Goal: Task Accomplishment & Management: Complete application form

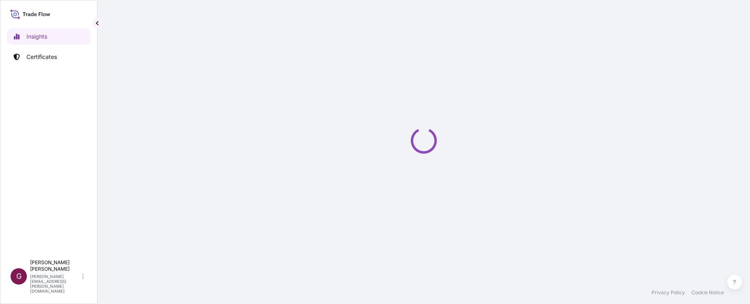
select select "2025"
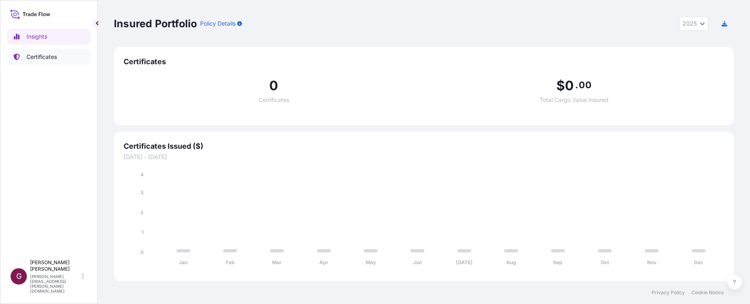
click at [52, 59] on p "Certificates" at bounding box center [41, 57] width 31 height 8
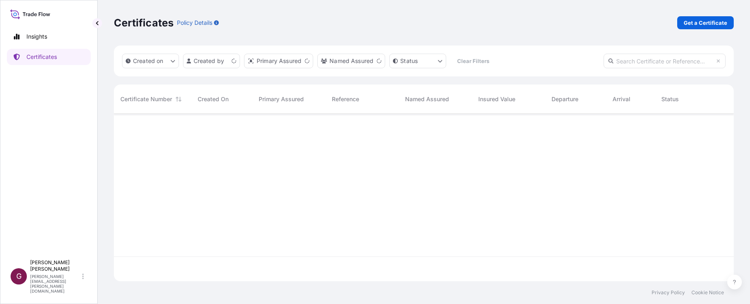
scroll to position [166, 614]
click at [698, 20] on p "Get a Certificate" at bounding box center [706, 23] width 44 height 8
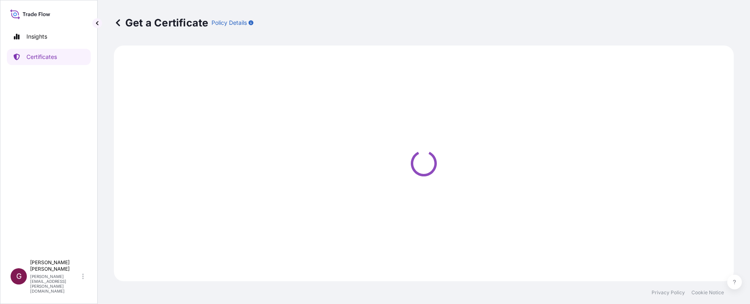
select select "Sea"
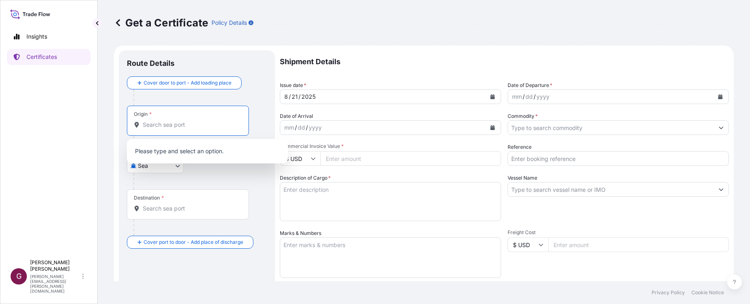
click at [212, 125] on input "Origin *" at bounding box center [191, 125] width 96 height 8
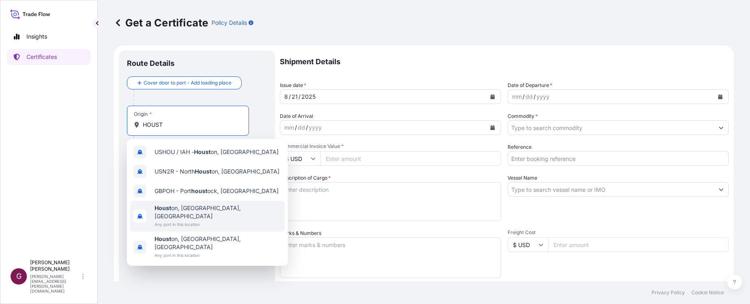
click at [177, 207] on span "Houst on, [GEOGRAPHIC_DATA], [GEOGRAPHIC_DATA]" at bounding box center [218, 212] width 127 height 16
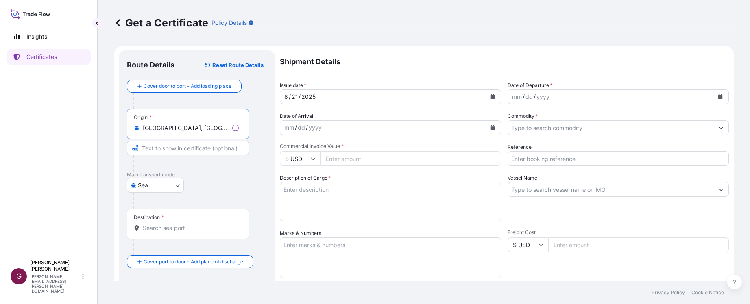
type input "[GEOGRAPHIC_DATA], [GEOGRAPHIC_DATA], [GEOGRAPHIC_DATA]"
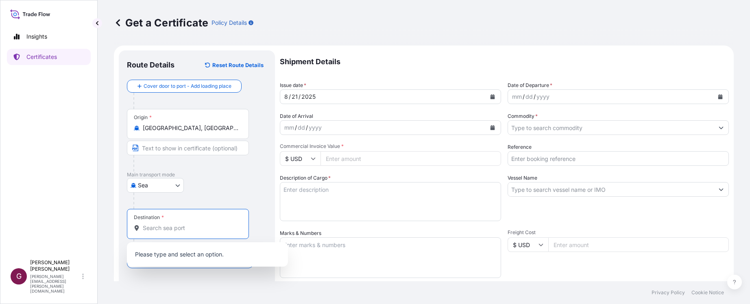
drag, startPoint x: 168, startPoint y: 227, endPoint x: 174, endPoint y: 225, distance: 5.8
click at [171, 227] on input "Destination *" at bounding box center [191, 228] width 96 height 8
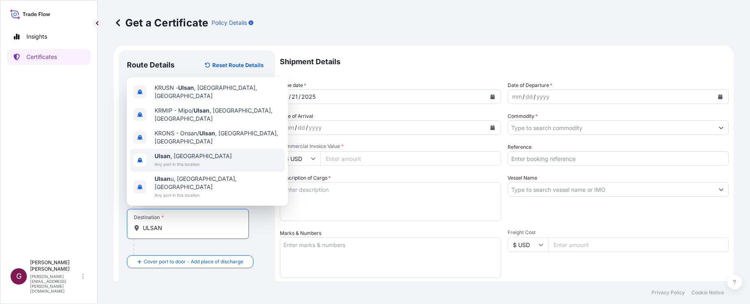
click at [197, 160] on span "[GEOGRAPHIC_DATA] , [GEOGRAPHIC_DATA]" at bounding box center [193, 156] width 77 height 8
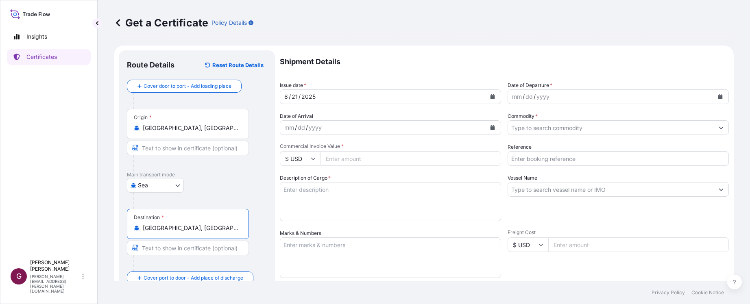
type input "[GEOGRAPHIC_DATA], [GEOGRAPHIC_DATA]"
click at [419, 99] on div "[DATE]" at bounding box center [383, 97] width 206 height 15
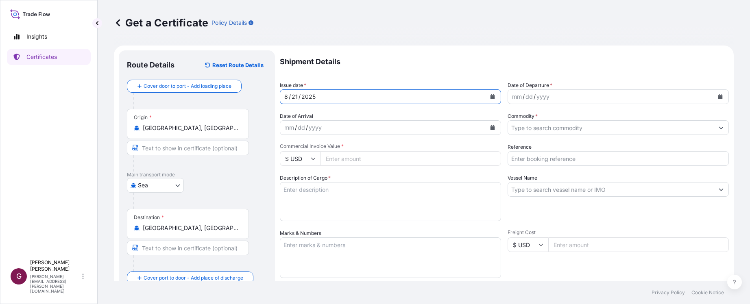
click at [493, 98] on button "Calendar" at bounding box center [492, 96] width 13 height 13
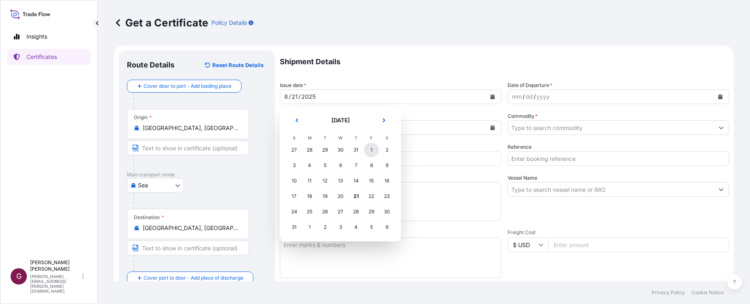
click at [374, 149] on div "1" at bounding box center [371, 150] width 15 height 15
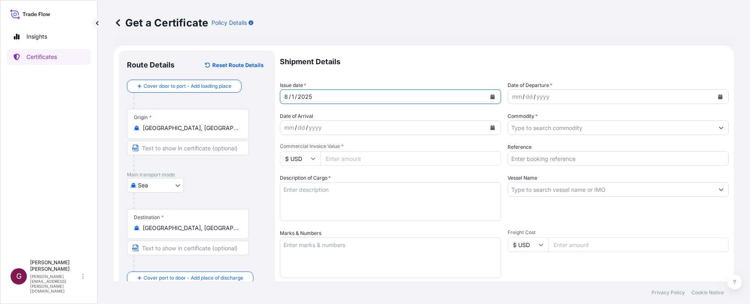
click at [718, 98] on icon "Calendar" at bounding box center [720, 96] width 5 height 5
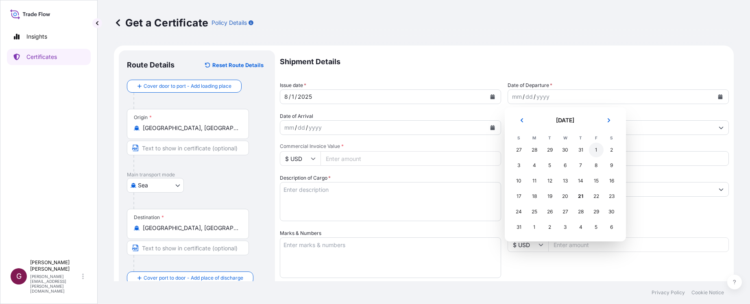
click at [594, 151] on div "1" at bounding box center [596, 150] width 15 height 15
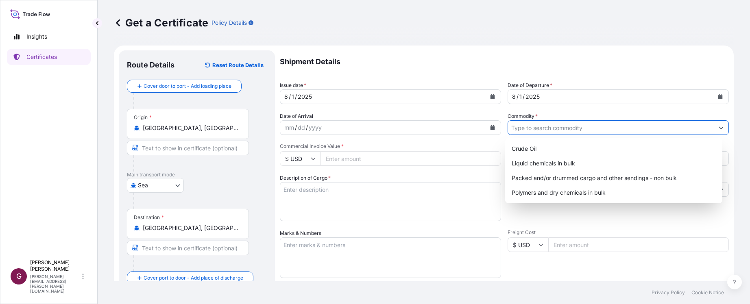
click at [554, 128] on input "Commodity *" at bounding box center [611, 127] width 206 height 15
click at [545, 164] on div "Liquid chemicals in bulk" at bounding box center [614, 163] width 211 height 15
type input "Liquid chemicals in bulk"
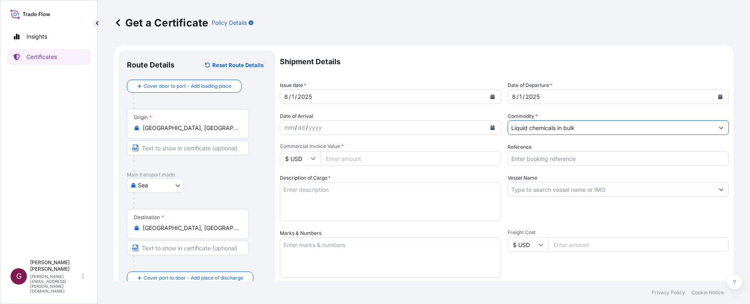
click at [349, 159] on input "Commercial Invoice Value *" at bounding box center [411, 158] width 181 height 15
click at [707, 225] on div "Shipment Details Issue date * [DATE] Date of Departure * [DATE] Date of Arrival…" at bounding box center [504, 244] width 449 height 388
click at [380, 157] on input "Commercial Invoice Value *" at bounding box center [411, 158] width 181 height 15
paste input "1045233.86"
type input "1045233.86"
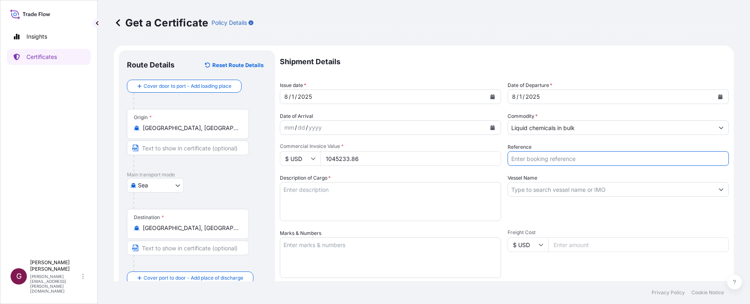
click at [537, 157] on input "Reference" at bounding box center [618, 158] width 221 height 15
click at [713, 157] on input "Reference" at bounding box center [618, 158] width 221 height 15
paste input "5013183308"
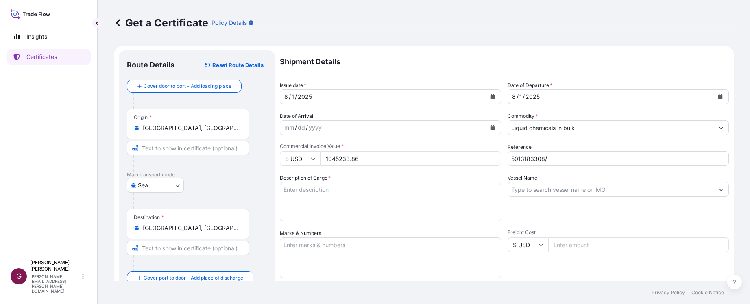
click at [700, 157] on input "5013183308/" at bounding box center [618, 158] width 221 height 15
paste input "990753586"
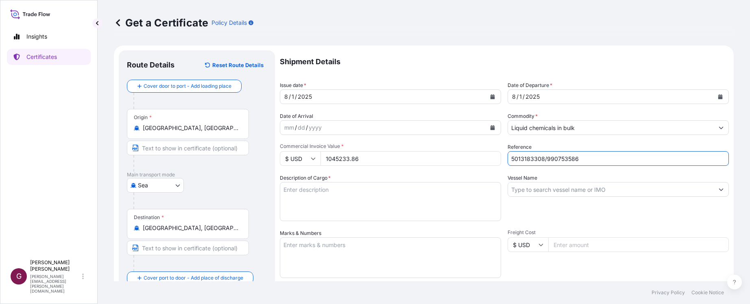
type input "5013183308/990753586"
click at [570, 190] on input "Vessel Name" at bounding box center [611, 189] width 206 height 15
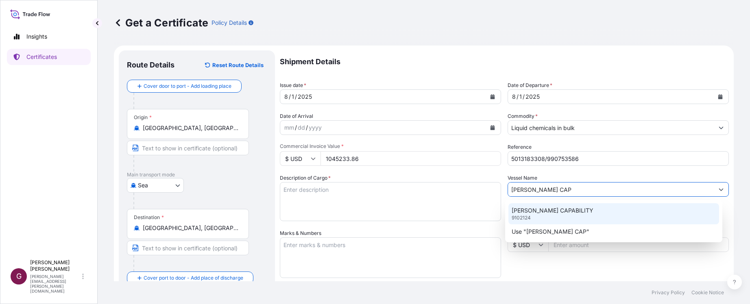
click at [549, 212] on p "[PERSON_NAME] CAPABILITY" at bounding box center [553, 211] width 82 height 8
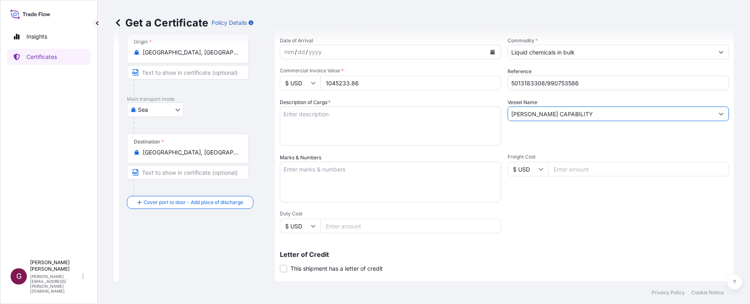
scroll to position [81, 0]
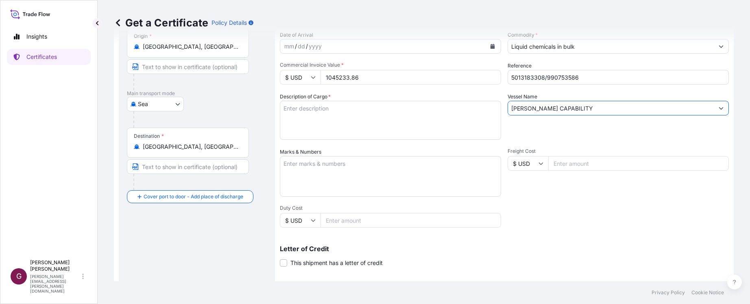
type input "[PERSON_NAME] CAPABILITY"
click at [326, 113] on textarea "Description of Cargo *" at bounding box center [390, 120] width 221 height 39
click at [707, 226] on div "Shipment Details Issue date * [DATE] Date of Departure * [DATE] Date of Arrival…" at bounding box center [504, 163] width 449 height 388
click at [315, 165] on textarea "Marks & Numbers" at bounding box center [390, 176] width 221 height 41
paste textarea "PRODUCT :1,4 BUTANEDIOL,BULK QUANTITY: 1,048.379MT UNIT PRICE: USD997/MT TERMS …"
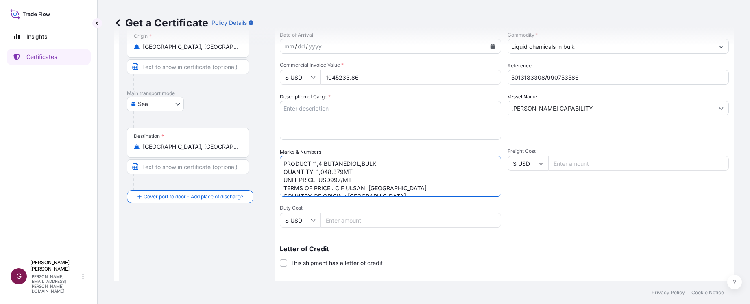
scroll to position [11, 0]
click at [348, 171] on textarea "PRODUCT :1,4 BUTANEDIOL,BULK QUANTITY: 1,048.379MT UNIT PRICE: USD997/MT TERMS …" at bounding box center [390, 176] width 221 height 41
click at [366, 181] on textarea "PRODUCT :1,4 BUTANEDIOL,BULK QUANTITY: 1,048.379MT UNIT PRICE: USD997/MT TERMS …" at bounding box center [390, 176] width 221 height 41
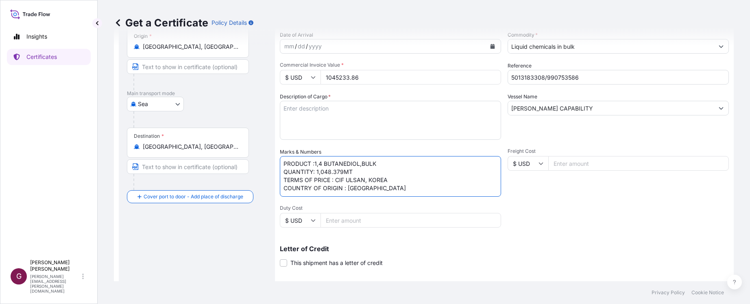
drag, startPoint x: 284, startPoint y: 181, endPoint x: 350, endPoint y: 194, distance: 66.8
click at [350, 194] on textarea "PRODUCT :1,4 BUTANEDIOL,BULK QUANTITY: 1,048.379MT TERMS OF PRICE : CIF ULSAN, …" at bounding box center [390, 176] width 221 height 41
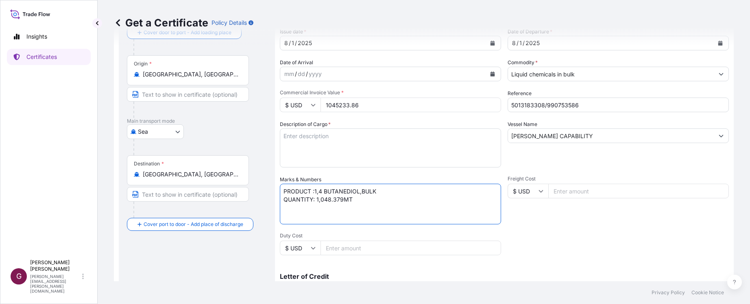
scroll to position [0, 0]
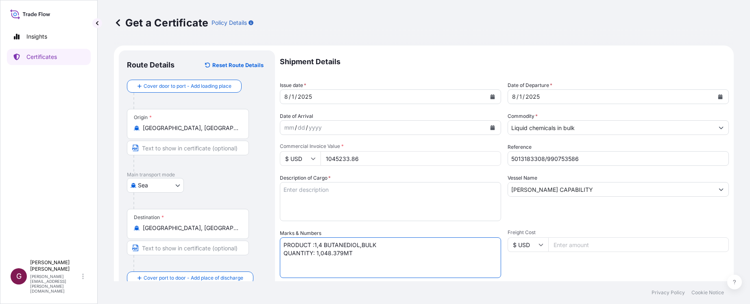
click at [282, 242] on textarea "PRODUCT :1,4 BUTANEDIOL,BULK QUANTITY: 1,048.379MT" at bounding box center [390, 258] width 221 height 41
paste textarea "TERMS OF PRICE : CIF ULSAN, [GEOGRAPHIC_DATA] COUNTRY OF ORIGIN : [GEOGRAPHIC_D…"
type textarea "TERMS OF PRICE : CIF ULSAN, KOREA COUNTRY OF ORIGIN : [GEOGRAPHIC_DATA] PRODUCT…"
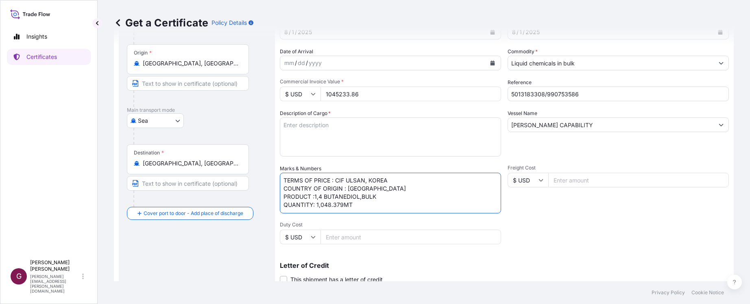
scroll to position [163, 0]
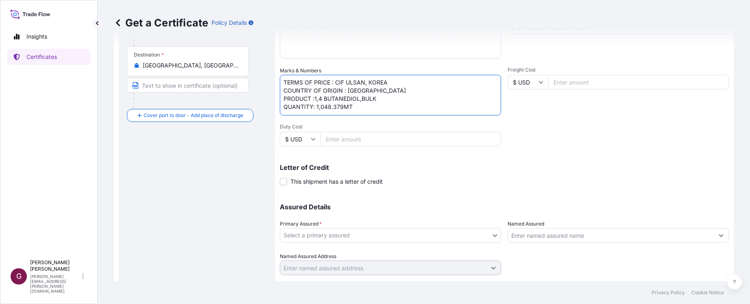
click at [387, 236] on body "Insights Certificates G [PERSON_NAME] [PERSON_NAME][EMAIL_ADDRESS][PERSON_NAME]…" at bounding box center [375, 152] width 750 height 304
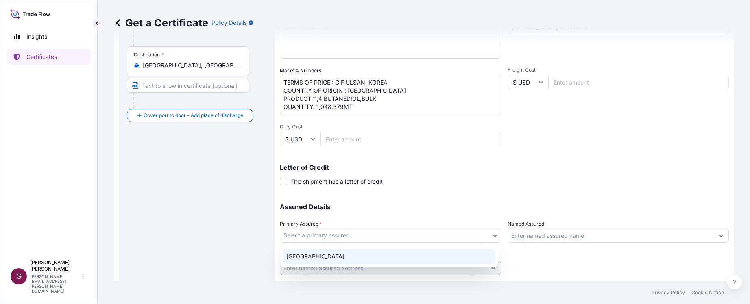
click at [306, 252] on div "[GEOGRAPHIC_DATA]" at bounding box center [389, 256] width 212 height 15
select select "32020"
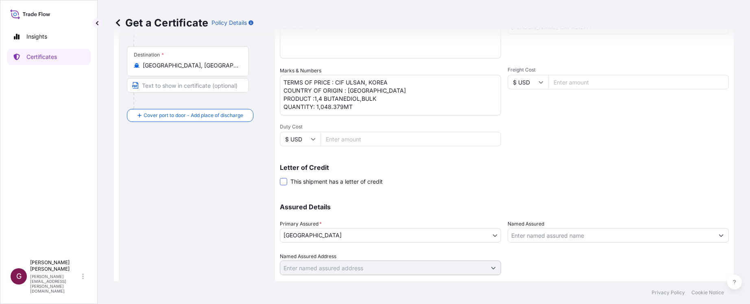
click at [283, 182] on span at bounding box center [283, 181] width 7 height 7
click at [280, 177] on input "This shipment has a letter of credit" at bounding box center [280, 177] width 0 height 0
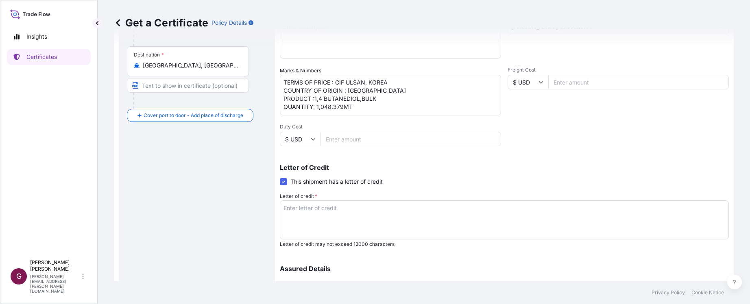
click at [329, 213] on textarea "Letter of credit *" at bounding box center [504, 220] width 449 height 39
click at [707, 210] on textarea "Letter of credit *" at bounding box center [504, 220] width 449 height 39
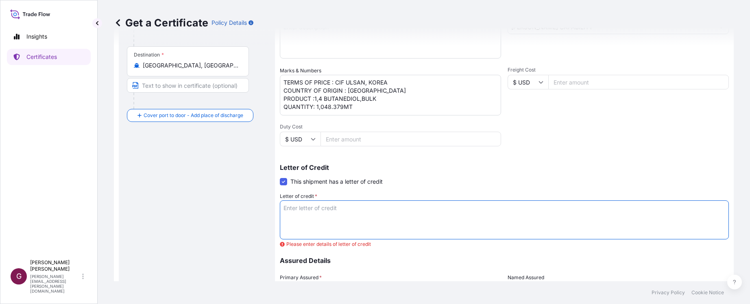
paste textarea "LC NUMBER: M12CC2507EU00025"
click at [331, 218] on textarea "LC NUMBER: M12CC2507EU00025" at bounding box center [504, 220] width 449 height 39
click at [417, 202] on textarea "LC NUMBER: M12CC2507EU00025" at bounding box center [504, 220] width 449 height 39
paste textarea "FOR 110PERCENT OF THE INVOICE VALUE, EXPRESSLY STIPULATING THAT CLAIMS ARE PAYA…"
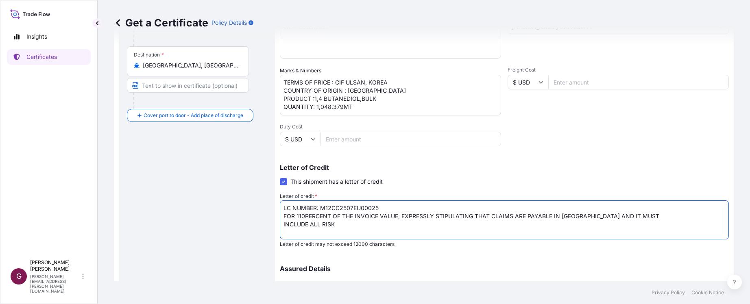
type textarea "LC NUMBER: M12CC2507EU00025 FOR 110PERCENT OF THE INVOICE VALUE, EXPRESSLY STIP…"
click at [406, 234] on textarea "LC NUMBER: M12CC2507EU00025 FOR 110PERCENT OF THE INVOICE VALUE, EXPRESSLY STIP…" at bounding box center [504, 220] width 449 height 39
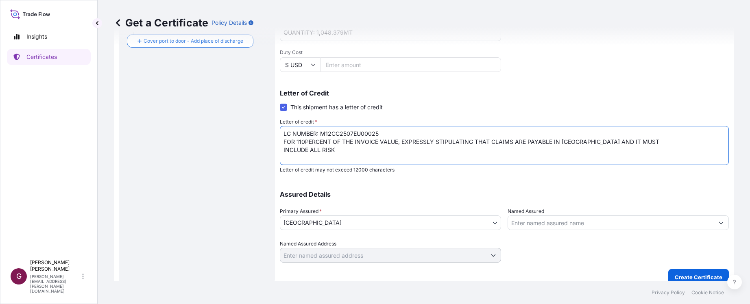
scroll to position [244, 0]
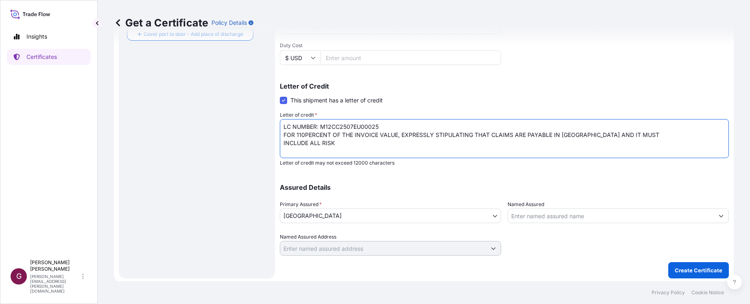
click at [388, 177] on div "Assured Details Primary Assured * [GEOGRAPHIC_DATA] [GEOGRAPHIC_DATA] Named Ass…" at bounding box center [504, 215] width 449 height 81
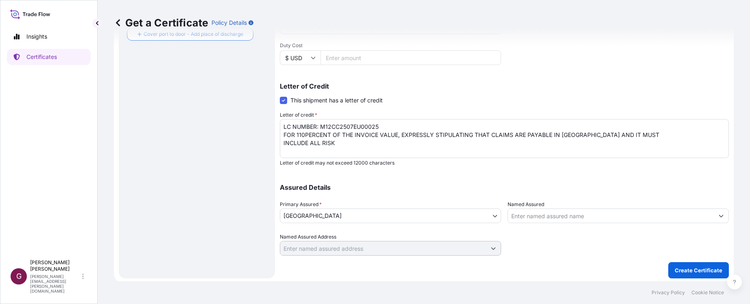
scroll to position [246, 0]
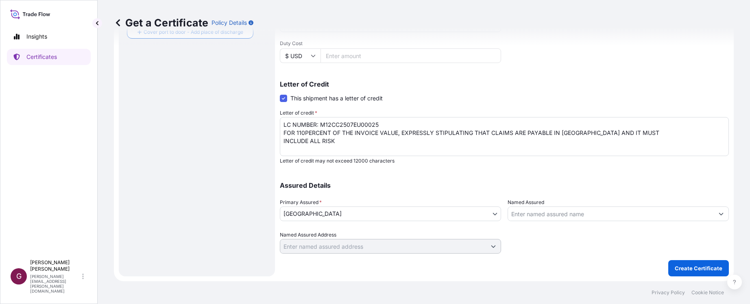
click at [718, 216] on button "Show suggestions" at bounding box center [721, 214] width 15 height 15
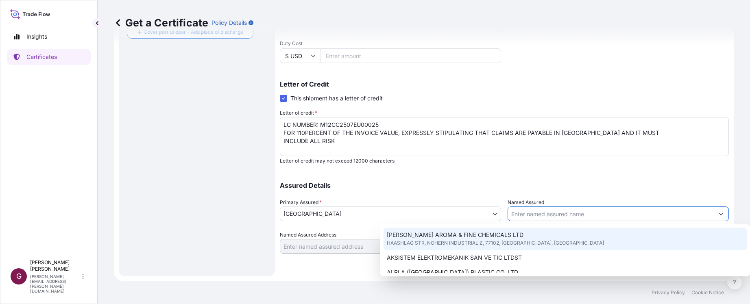
click at [622, 170] on div "Shipment Details Issue date * [DATE] Date of Departure * [DATE] Date of Arrival…" at bounding box center [504, 29] width 449 height 450
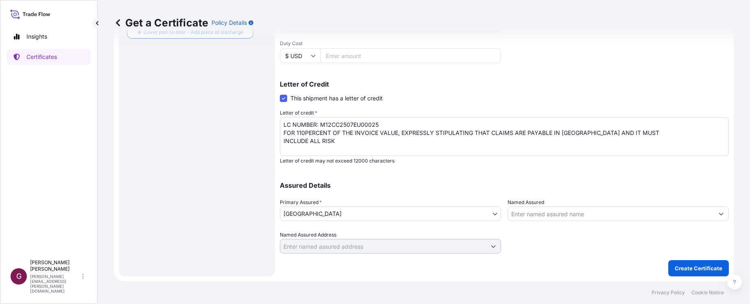
click at [579, 191] on div "Assured Details Primary Assured * [GEOGRAPHIC_DATA] [GEOGRAPHIC_DATA] Named Ass…" at bounding box center [504, 213] width 449 height 81
click at [684, 266] on p "Create Certificate" at bounding box center [699, 268] width 48 height 8
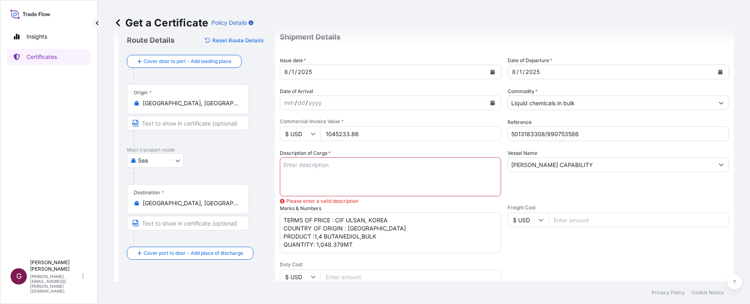
scroll to position [2, 0]
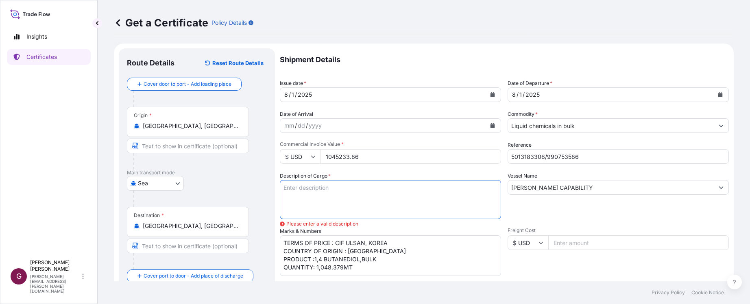
click at [363, 196] on textarea "Description of Cargo *" at bounding box center [390, 199] width 221 height 39
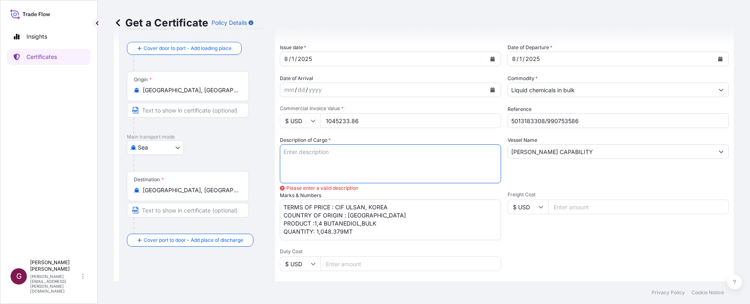
scroll to position [83, 0]
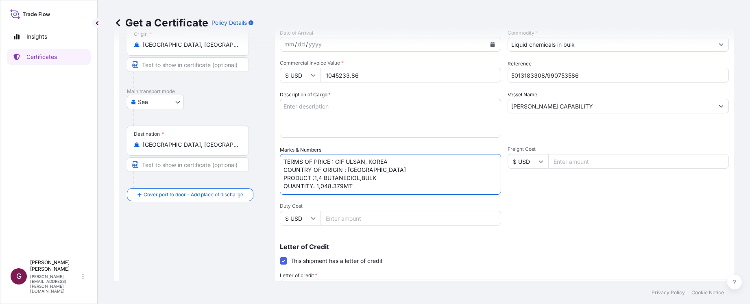
drag, startPoint x: 356, startPoint y: 186, endPoint x: 207, endPoint y: 124, distance: 161.9
click at [207, 124] on form "Route Details Reset Route Details Cover door to port - Add loading place Place …" at bounding box center [424, 203] width 620 height 482
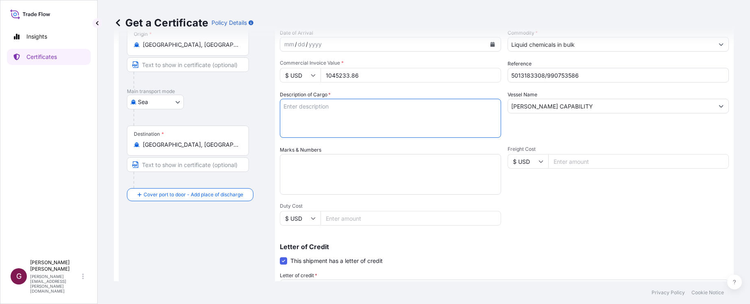
click at [319, 109] on textarea "Description of Cargo *" at bounding box center [390, 118] width 221 height 39
paste textarea "TERMS OF PRICE : CIF ULSAN, KOREA COUNTRY OF ORIGIN : [GEOGRAPHIC_DATA] PRODUCT…"
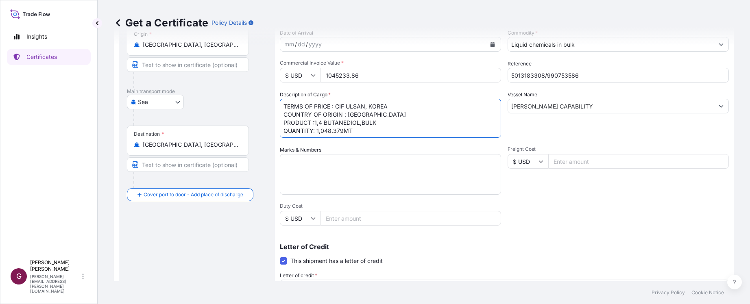
click at [428, 123] on textarea "TERMS OF PRICE : CIF ULSAN, KOREA COUNTRY OF ORIGIN : [GEOGRAPHIC_DATA] PRODUCT…" at bounding box center [390, 118] width 221 height 39
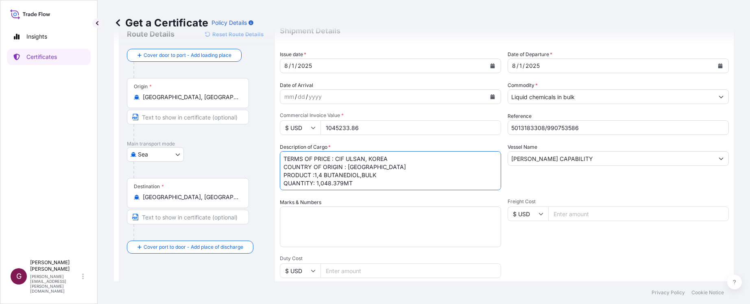
scroll to position [0, 0]
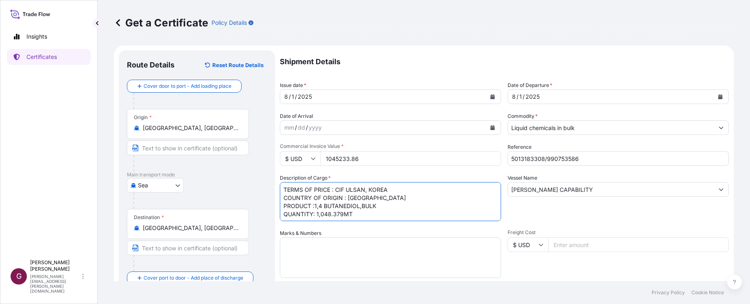
type textarea "TERMS OF PRICE : CIF ULSAN, KOREA COUNTRY OF ORIGIN : [GEOGRAPHIC_DATA] PRODUCT…"
click at [435, 229] on div "Shipment Details Issue date * [DATE] Date of Departure * [DATE] Date of Arrival…" at bounding box center [504, 275] width 449 height 450
click at [576, 206] on div "Vessel Name [PERSON_NAME] CAPABILITY" at bounding box center [618, 197] width 221 height 47
click at [451, 207] on textarea "TERMS OF PRICE : CIF ULSAN, KOREA COUNTRY OF ORIGIN : [GEOGRAPHIC_DATA] PRODUCT…" at bounding box center [390, 201] width 221 height 39
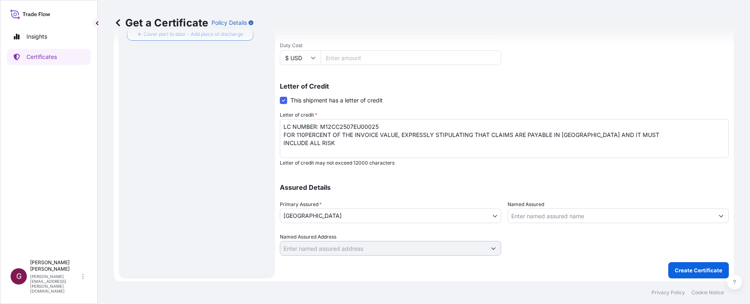
scroll to position [246, 0]
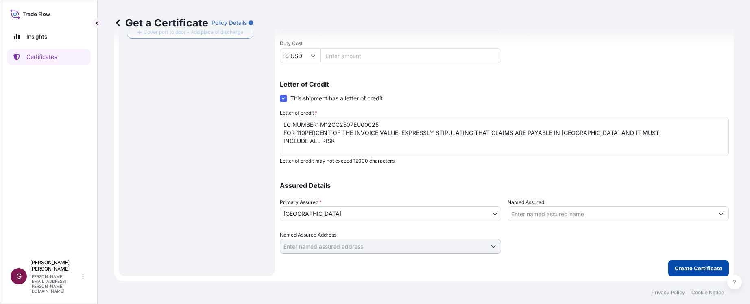
click at [707, 270] on p "Create Certificate" at bounding box center [699, 268] width 48 height 8
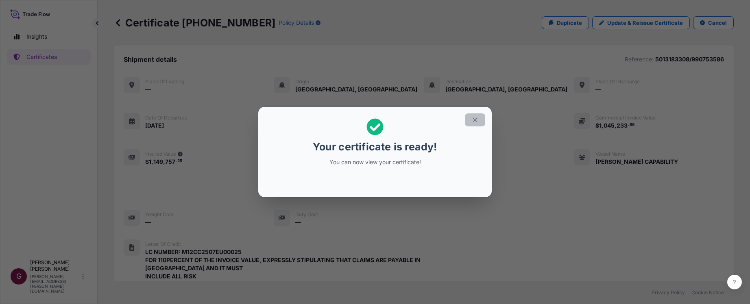
click at [477, 120] on icon "button" at bounding box center [475, 119] width 7 height 7
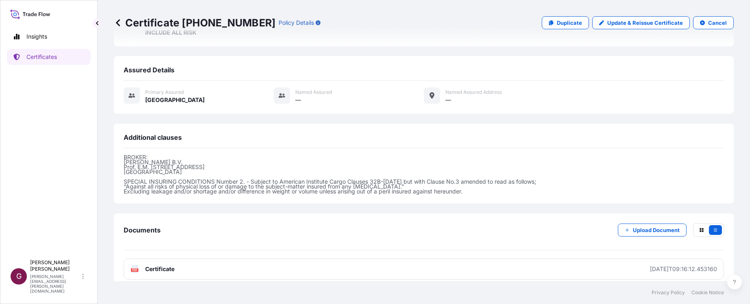
scroll to position [252, 0]
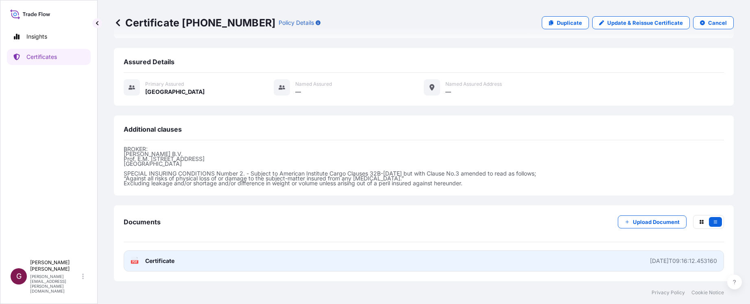
click at [296, 259] on link "PDF Certificate [DATE]T09:16:12.453160" at bounding box center [424, 261] width 601 height 21
